Goal: Find specific page/section: Find specific page/section

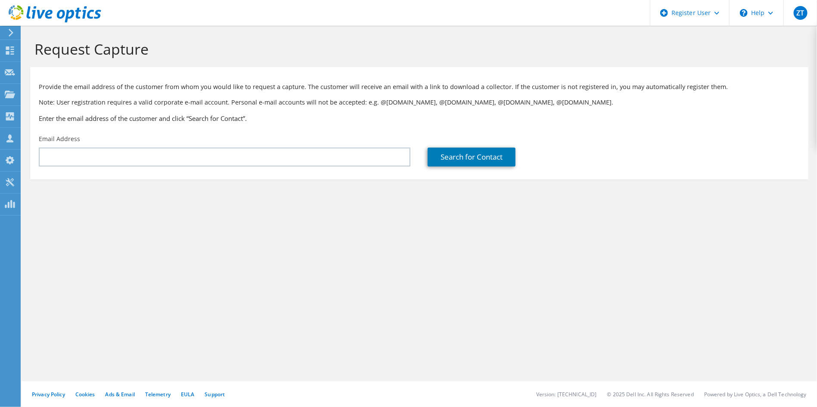
click at [90, 14] on icon at bounding box center [55, 14] width 93 height 18
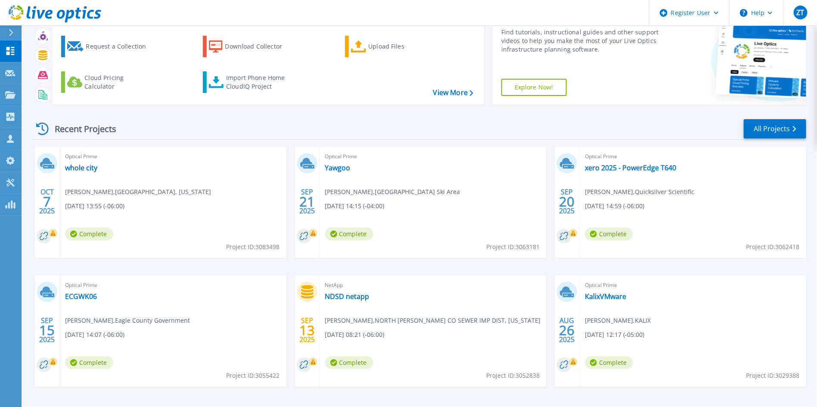
scroll to position [47, 0]
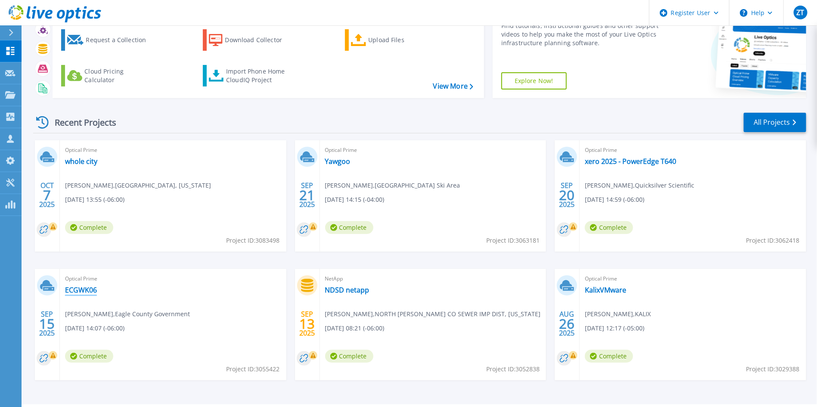
click at [76, 286] on link "ECGWK06" at bounding box center [81, 290] width 32 height 9
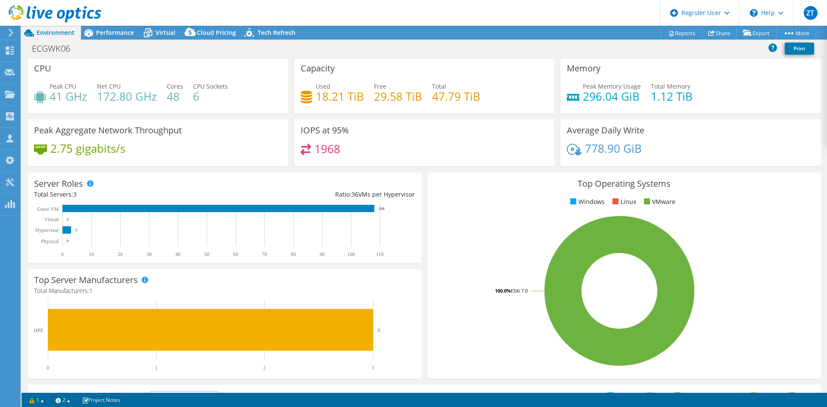
scroll to position [2, 0]
